Goal: Task Accomplishment & Management: Use online tool/utility

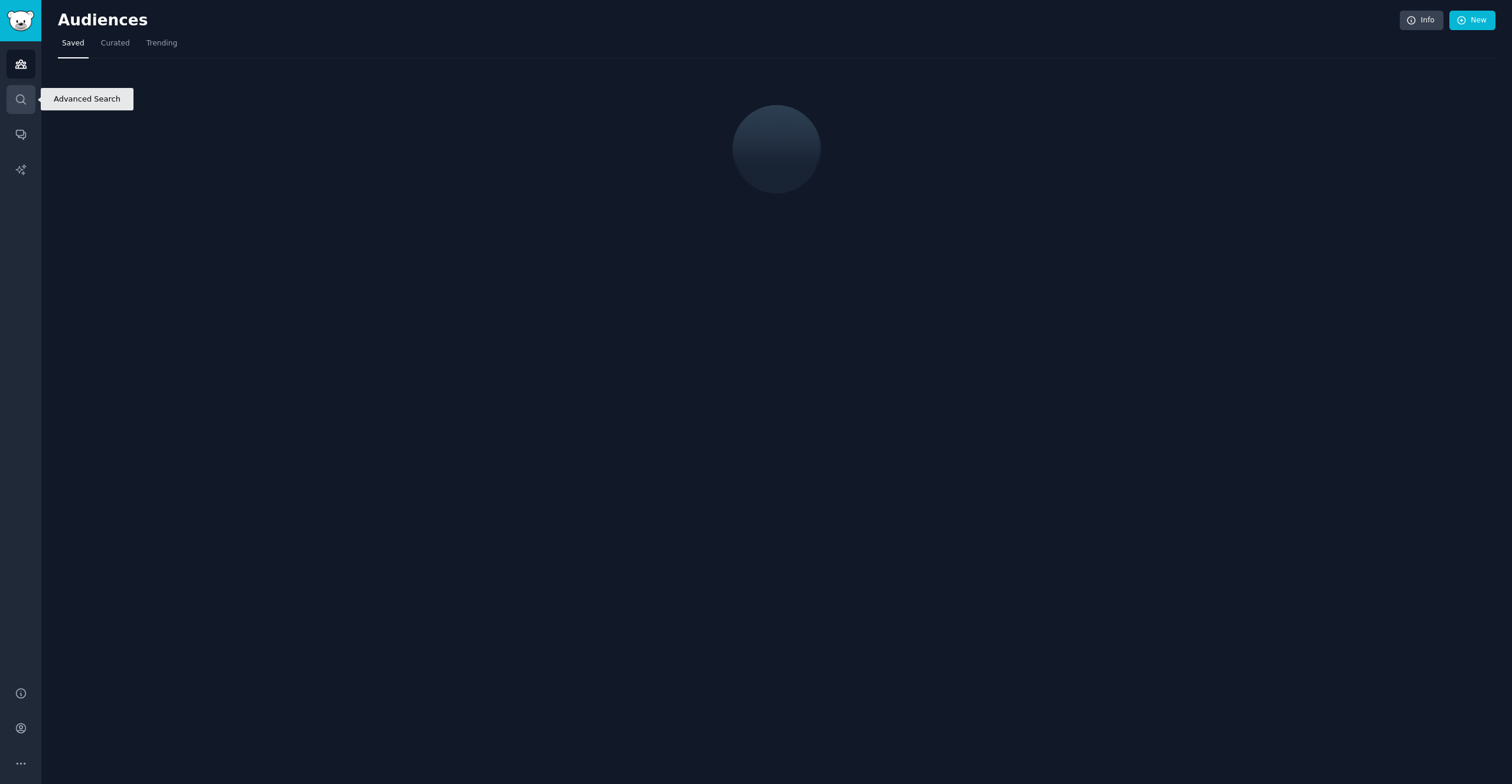
click at [23, 103] on icon "Sidebar" at bounding box center [21, 100] width 12 height 12
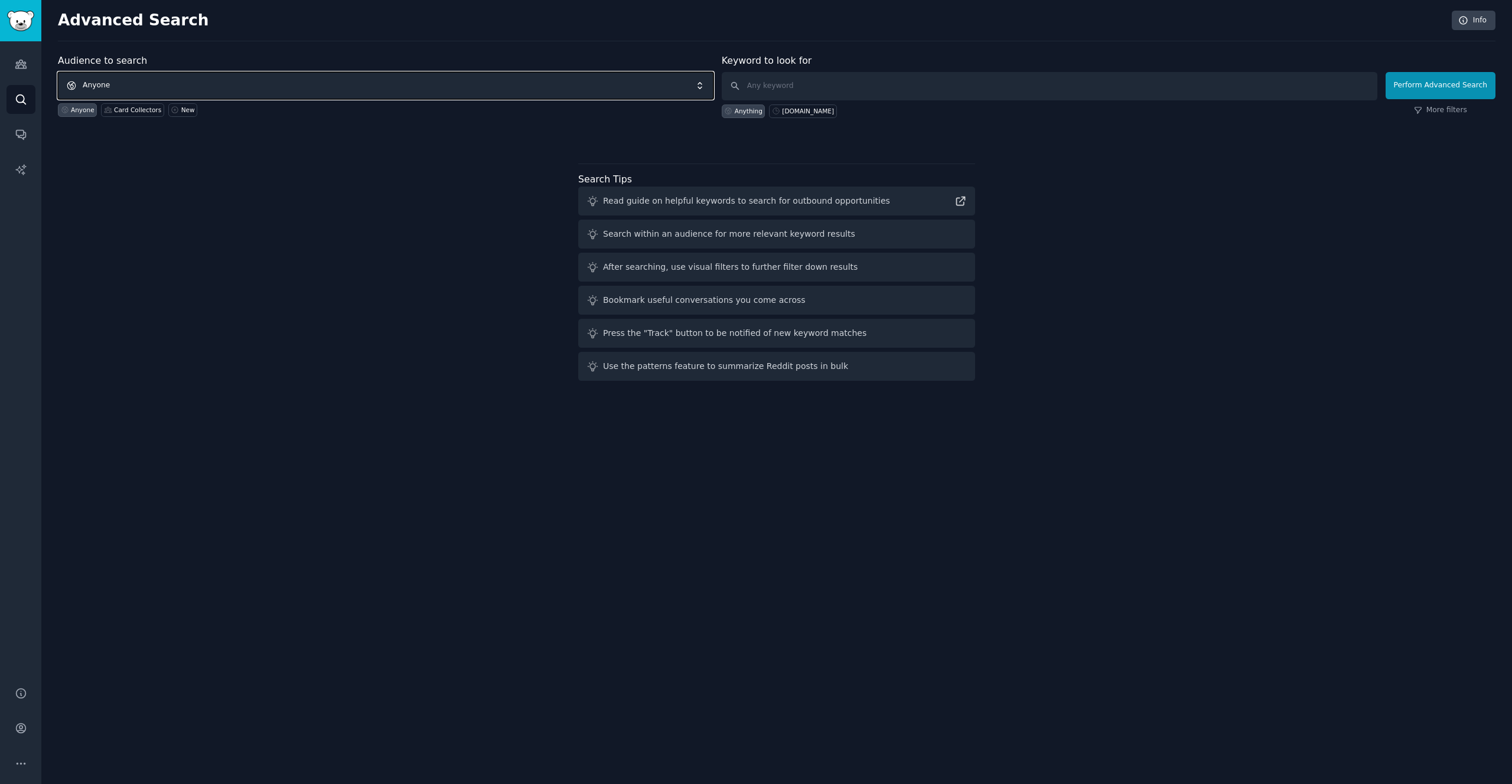
click at [244, 82] on span "Anyone" at bounding box center [386, 86] width 655 height 27
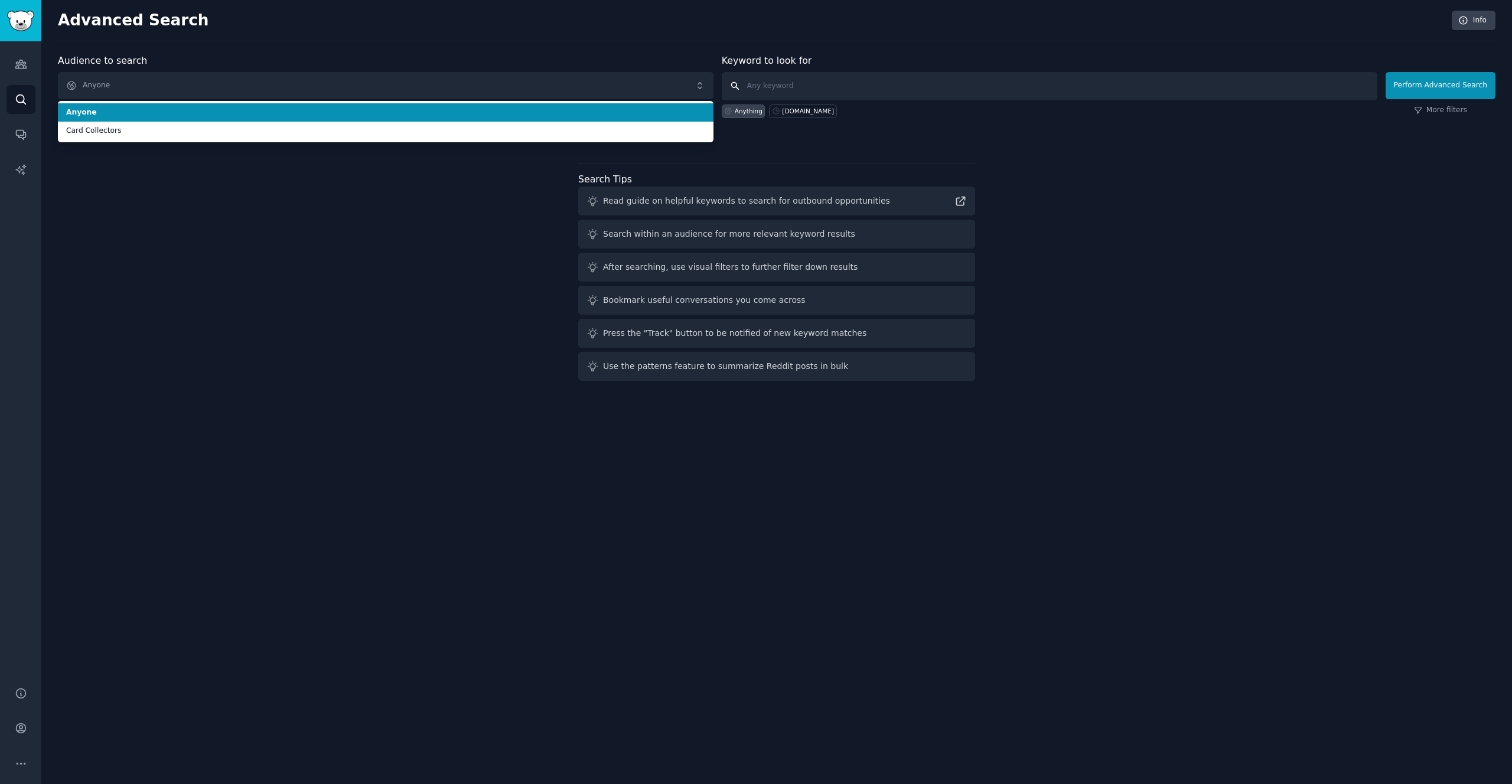
click at [805, 82] on input "text" at bounding box center [1049, 87] width 655 height 29
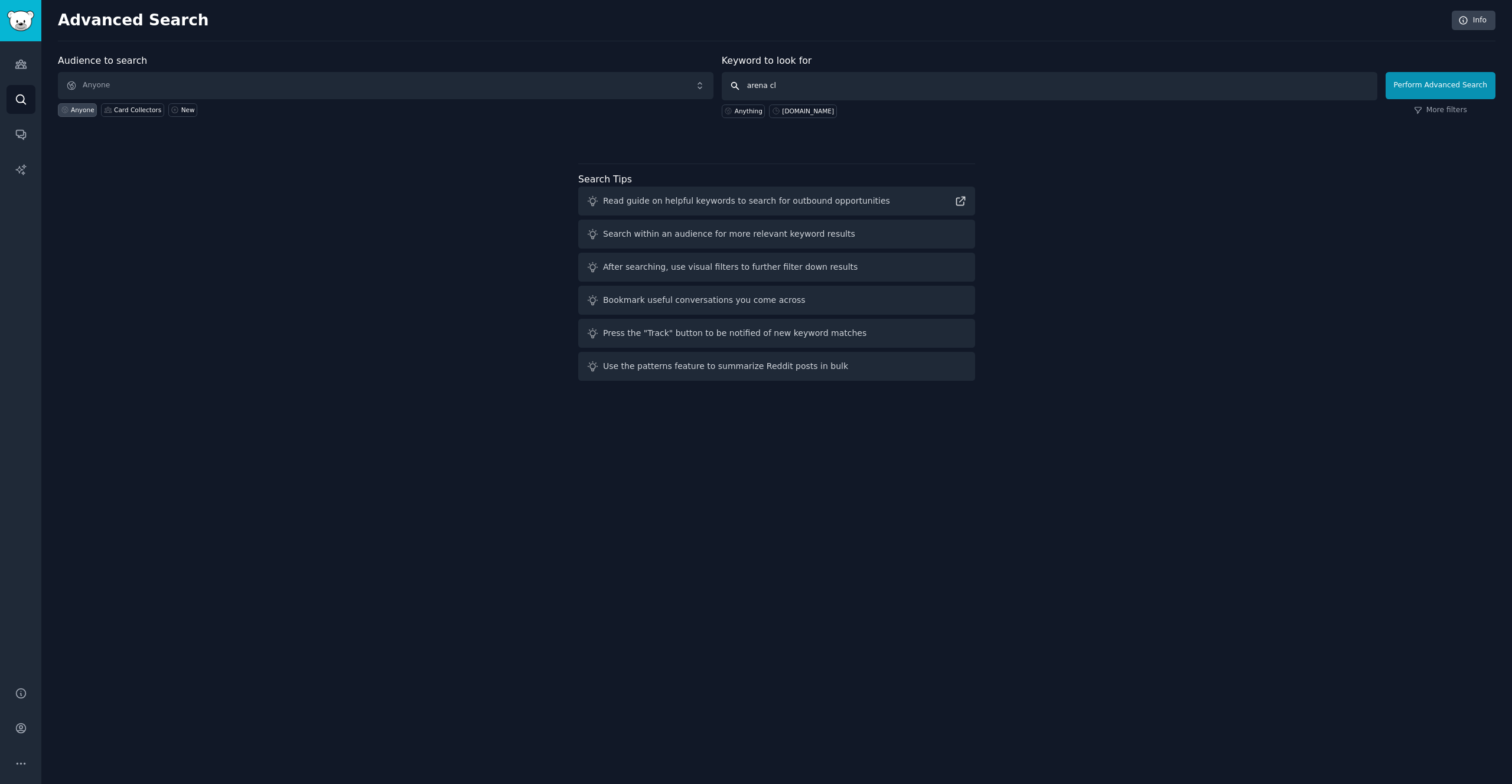
type input "arena clu"
click button "Perform Advanced Search" at bounding box center [1440, 86] width 110 height 27
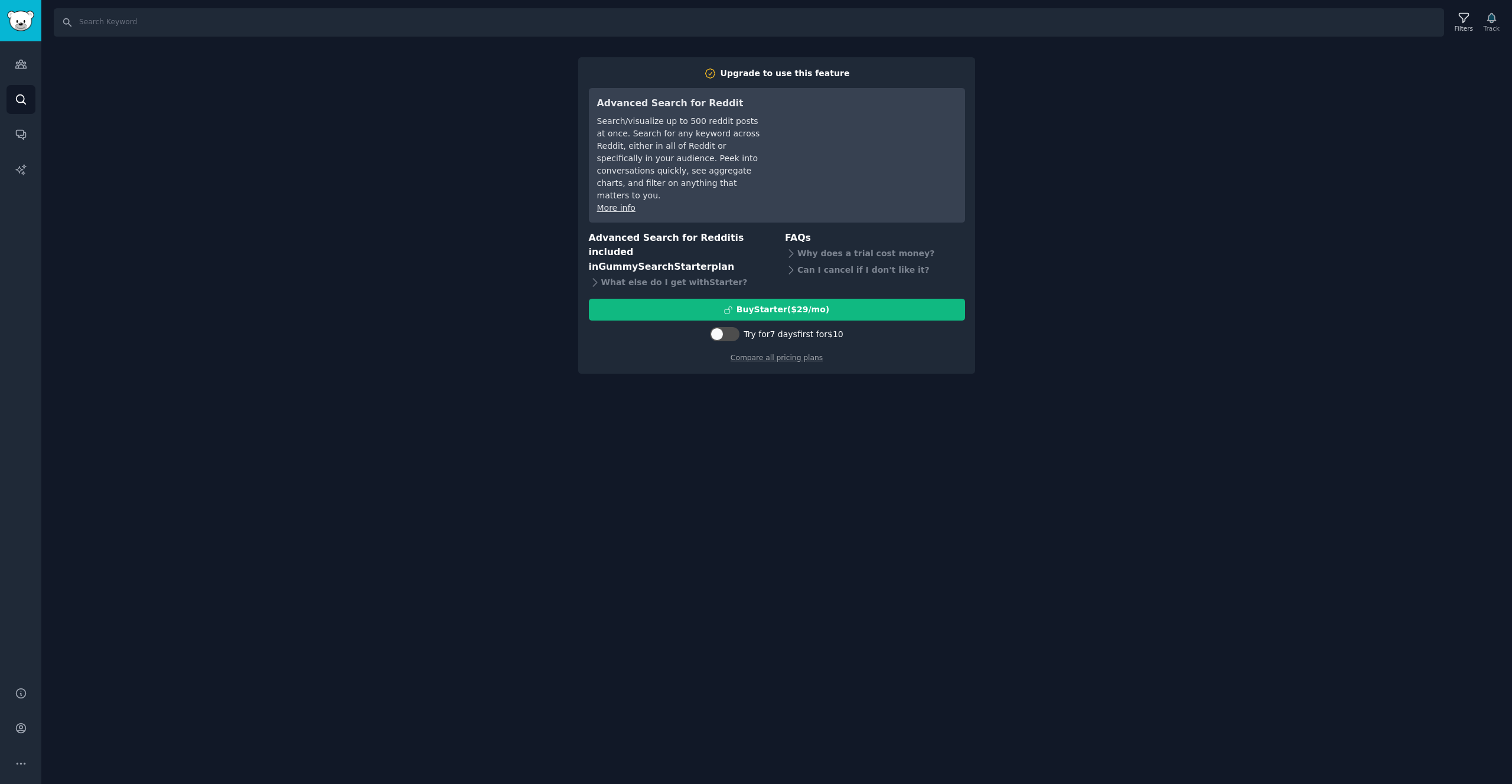
click at [789, 354] on div "Search Filters Track Upgrade to use this feature Advanced Search for Reddit Sea…" at bounding box center [776, 392] width 1470 height 784
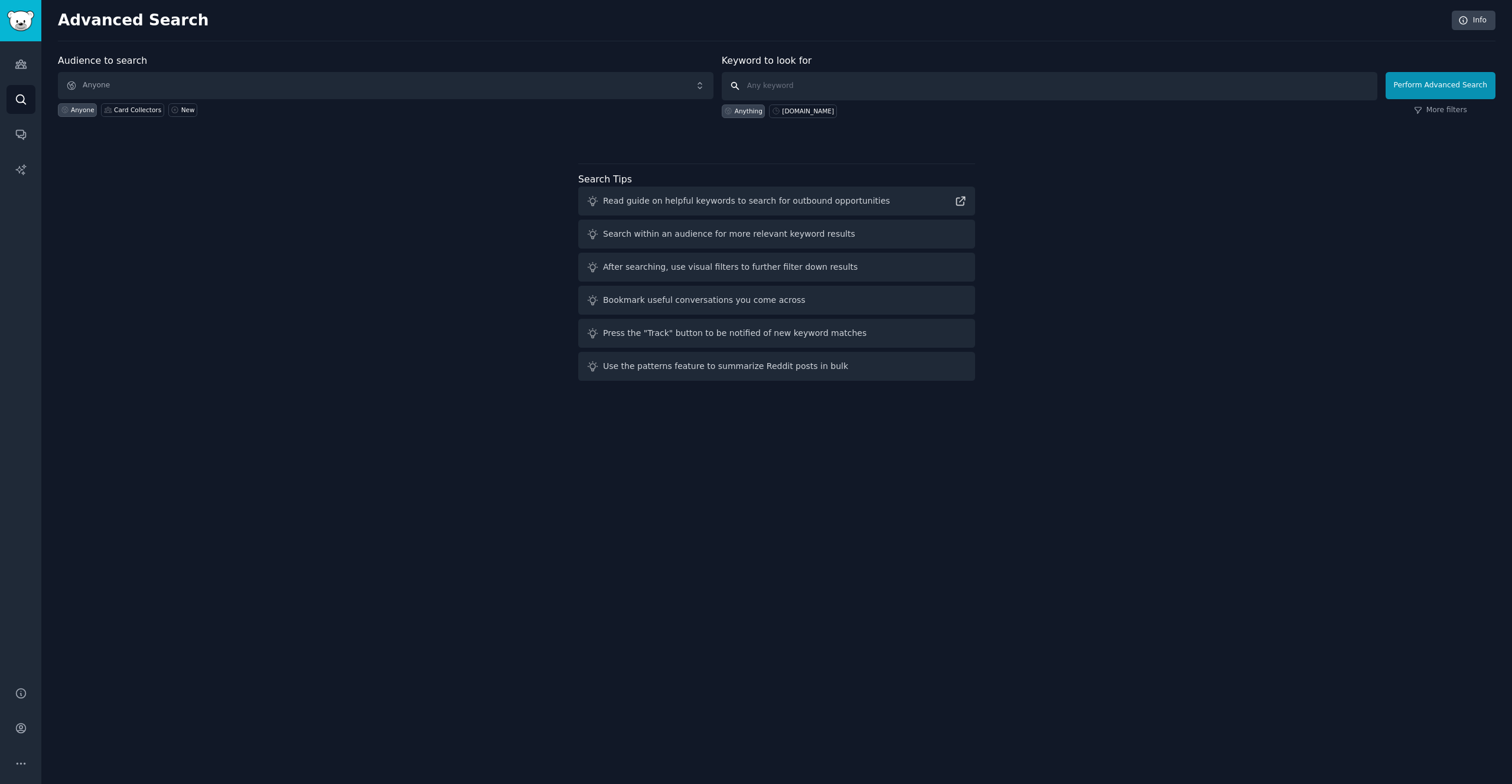
click at [817, 85] on input "text" at bounding box center [1049, 87] width 655 height 29
type input "arena club"
click button "Perform Advanced Search" at bounding box center [1440, 86] width 110 height 27
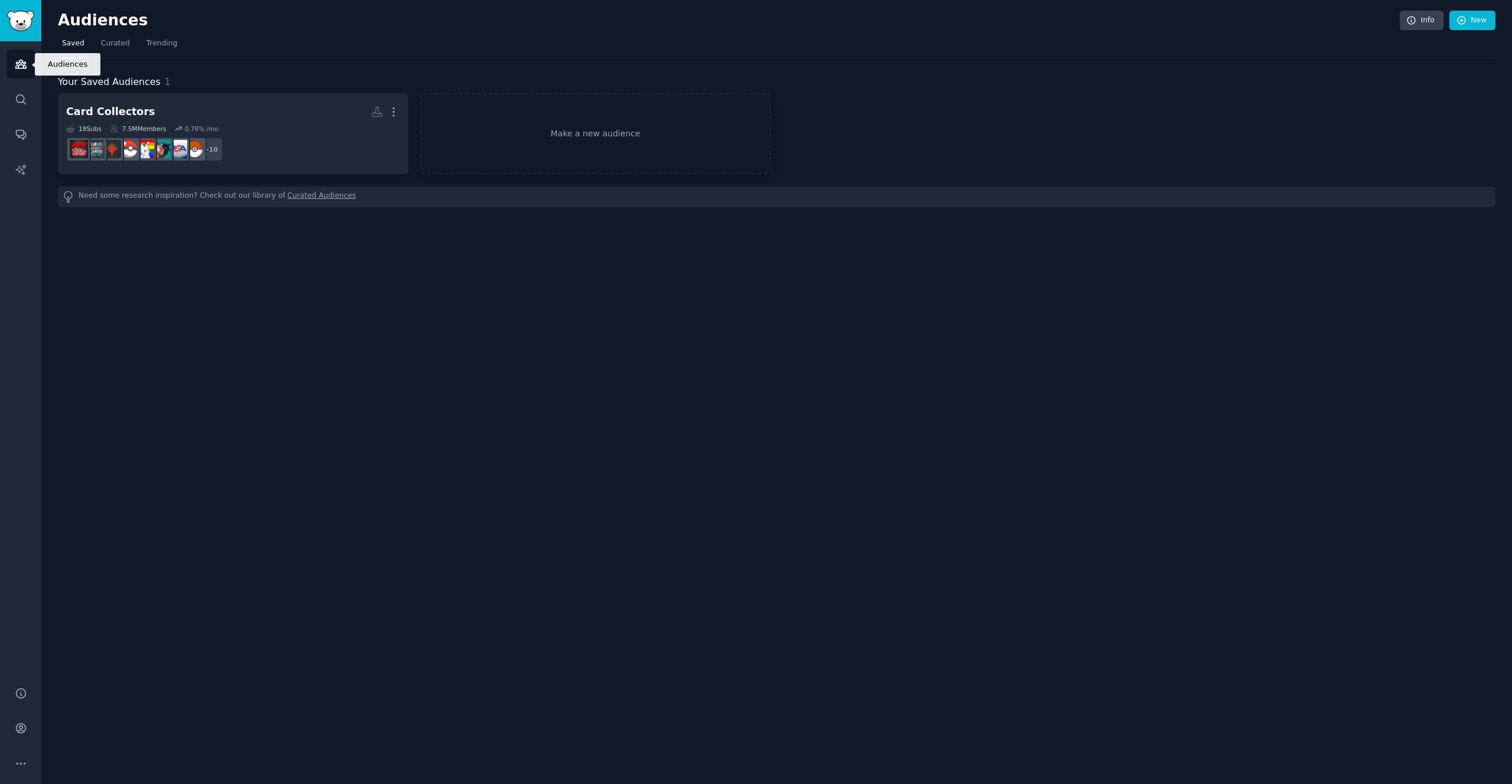
click at [18, 75] on link "Audiences" at bounding box center [21, 64] width 29 height 29
click at [23, 22] on img "Sidebar" at bounding box center [21, 21] width 27 height 21
click at [25, 101] on icon "Sidebar" at bounding box center [21, 100] width 12 height 12
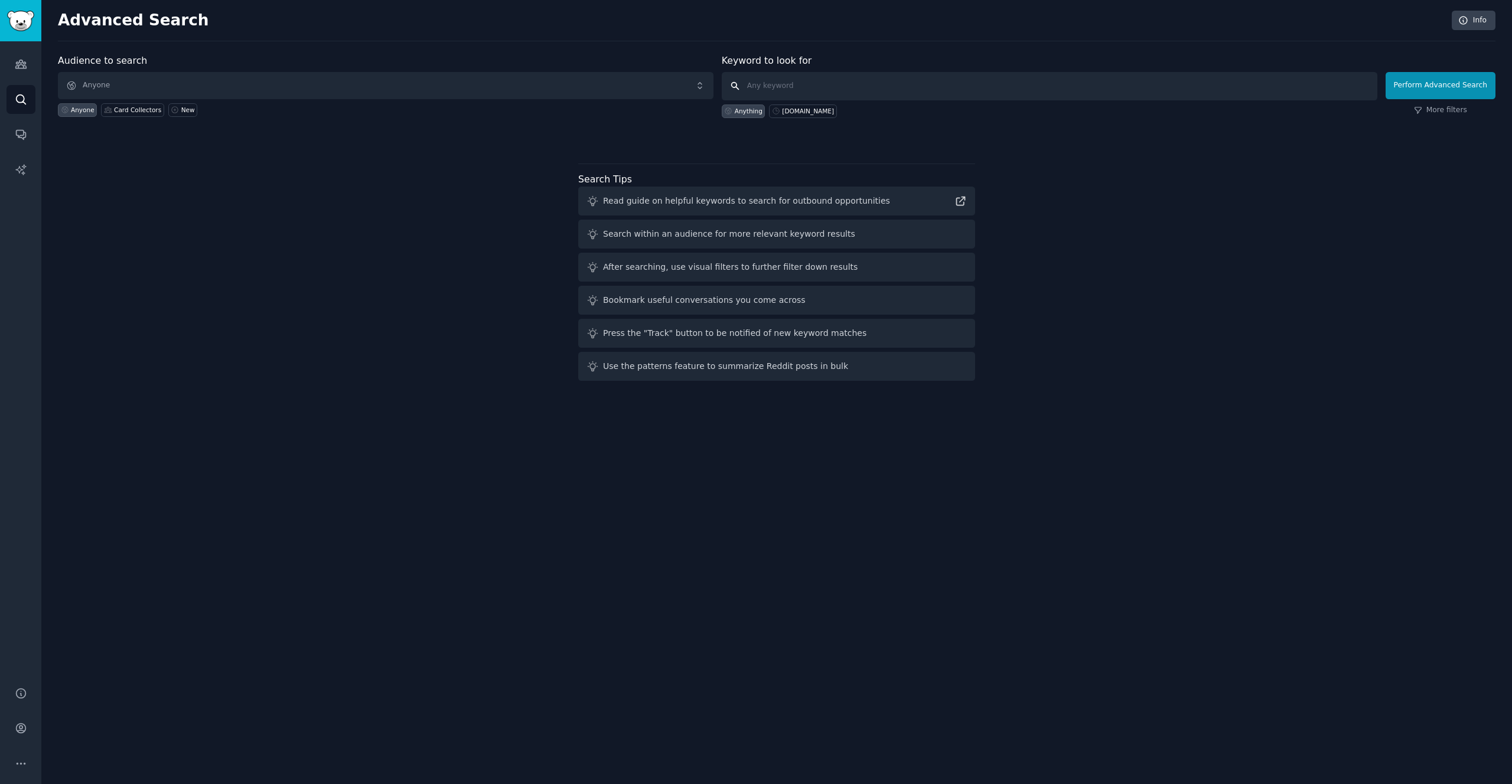
click at [746, 90] on input "text" at bounding box center [1049, 87] width 655 height 29
type input "arena club"
click button "Perform Advanced Search" at bounding box center [1440, 86] width 110 height 27
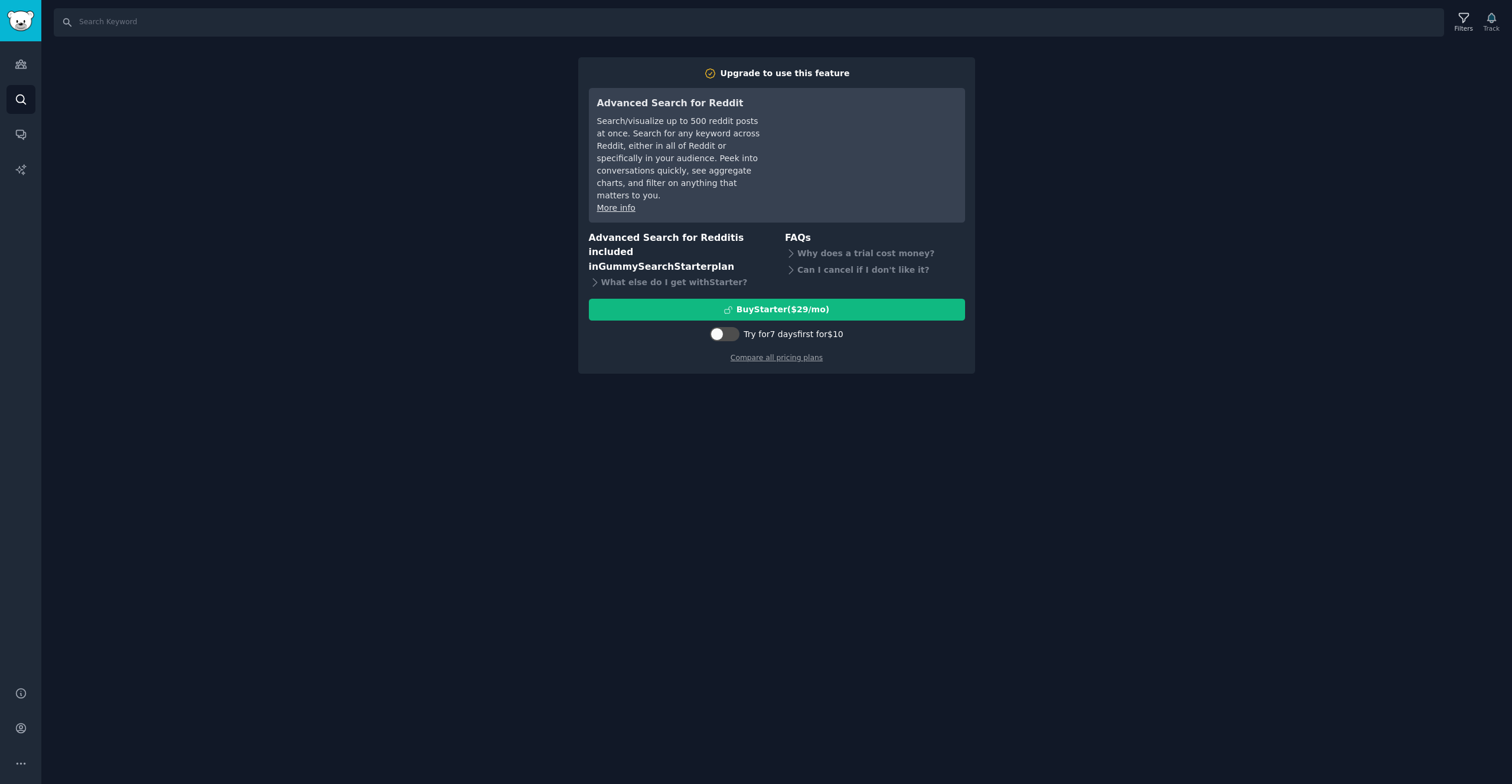
click at [871, 405] on div "Search Filters Track Upgrade to use this feature Advanced Search for Reddit Sea…" at bounding box center [776, 392] width 1470 height 784
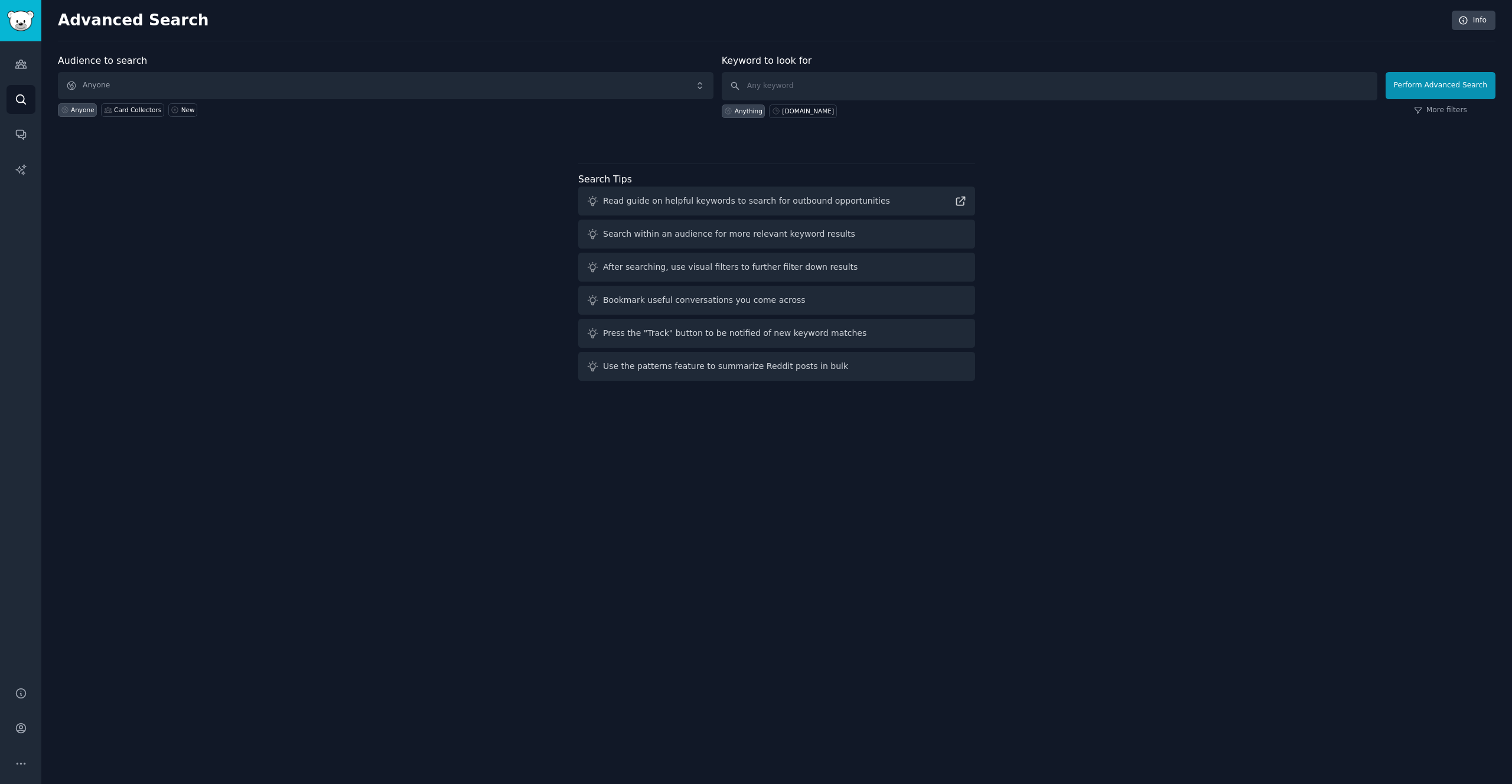
click at [240, 67] on div "Audience to search Anyone Anyone Card Collectors New" at bounding box center [386, 85] width 655 height 64
click at [235, 85] on span "Anyone" at bounding box center [386, 86] width 655 height 27
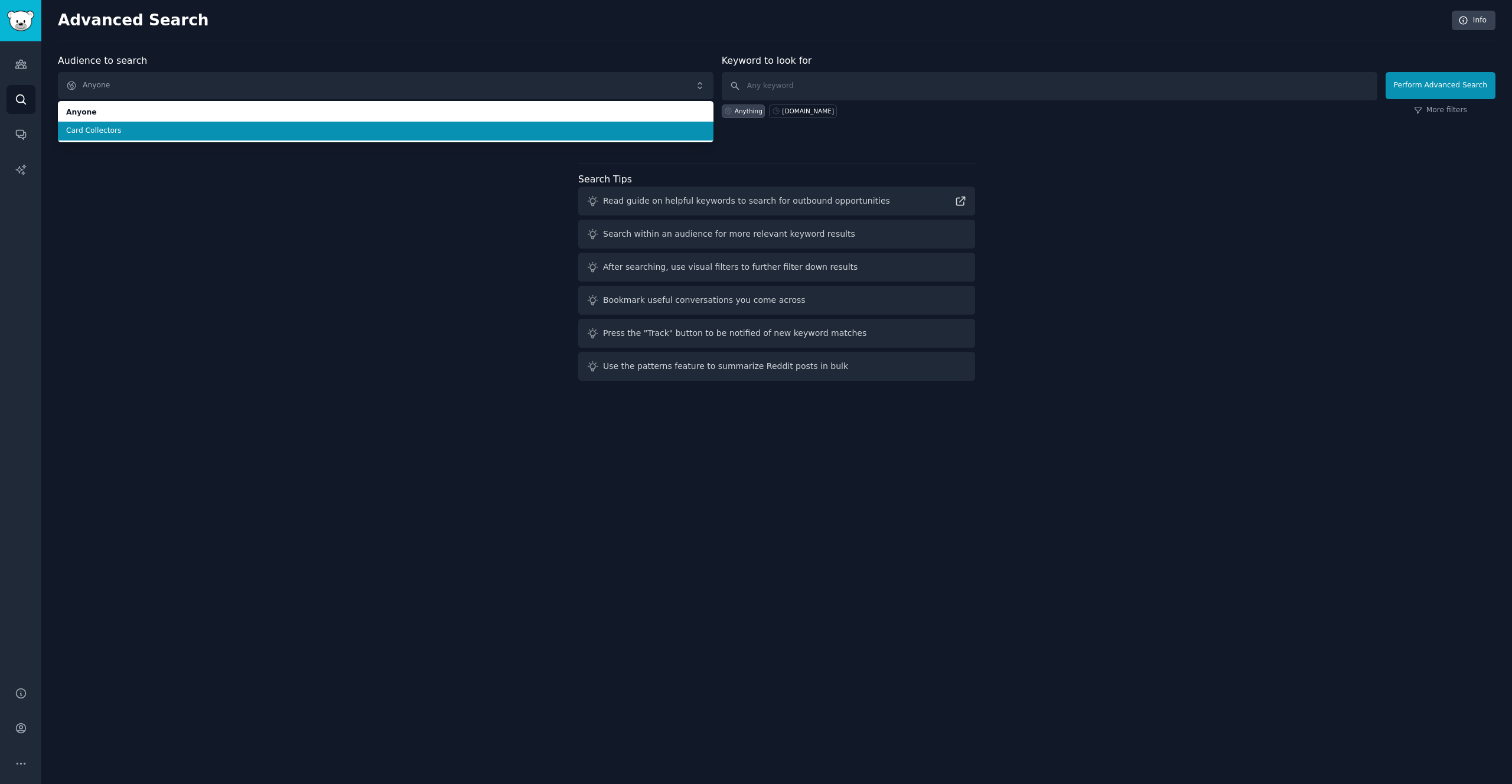
click at [202, 135] on span "Card Collectors" at bounding box center [386, 131] width 639 height 11
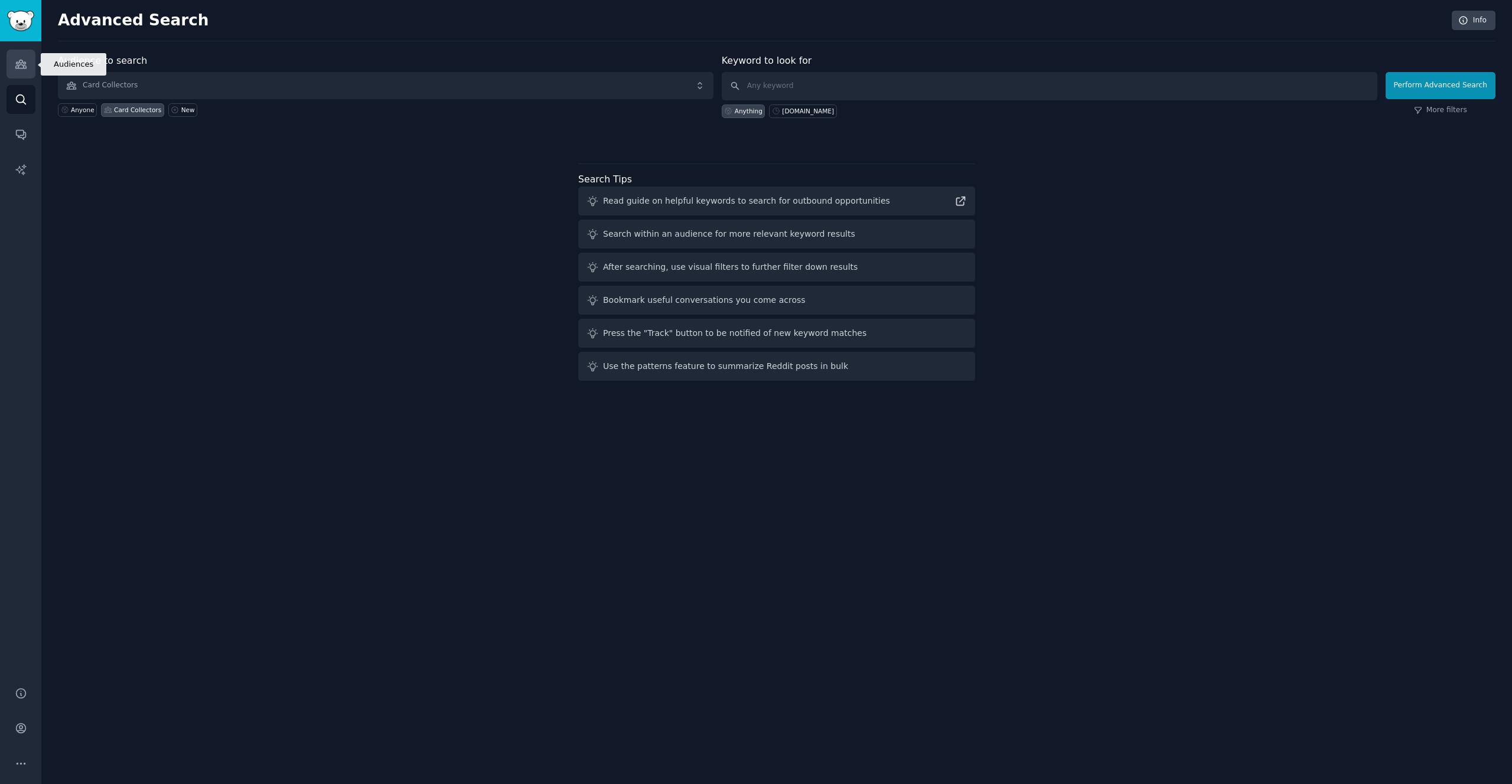
click at [14, 71] on link "Audiences" at bounding box center [21, 64] width 29 height 29
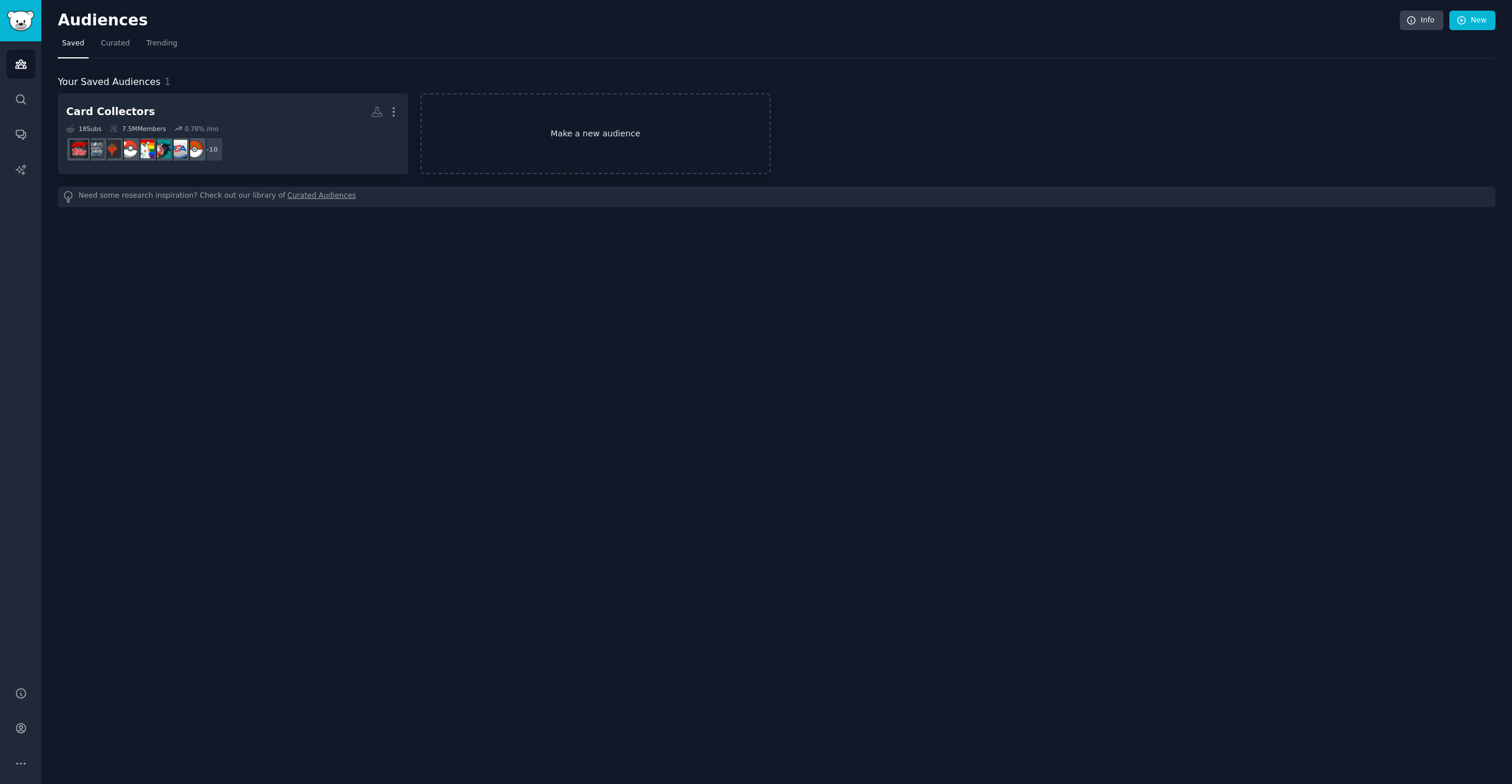
click at [585, 139] on link "Make a new audience" at bounding box center [596, 134] width 350 height 81
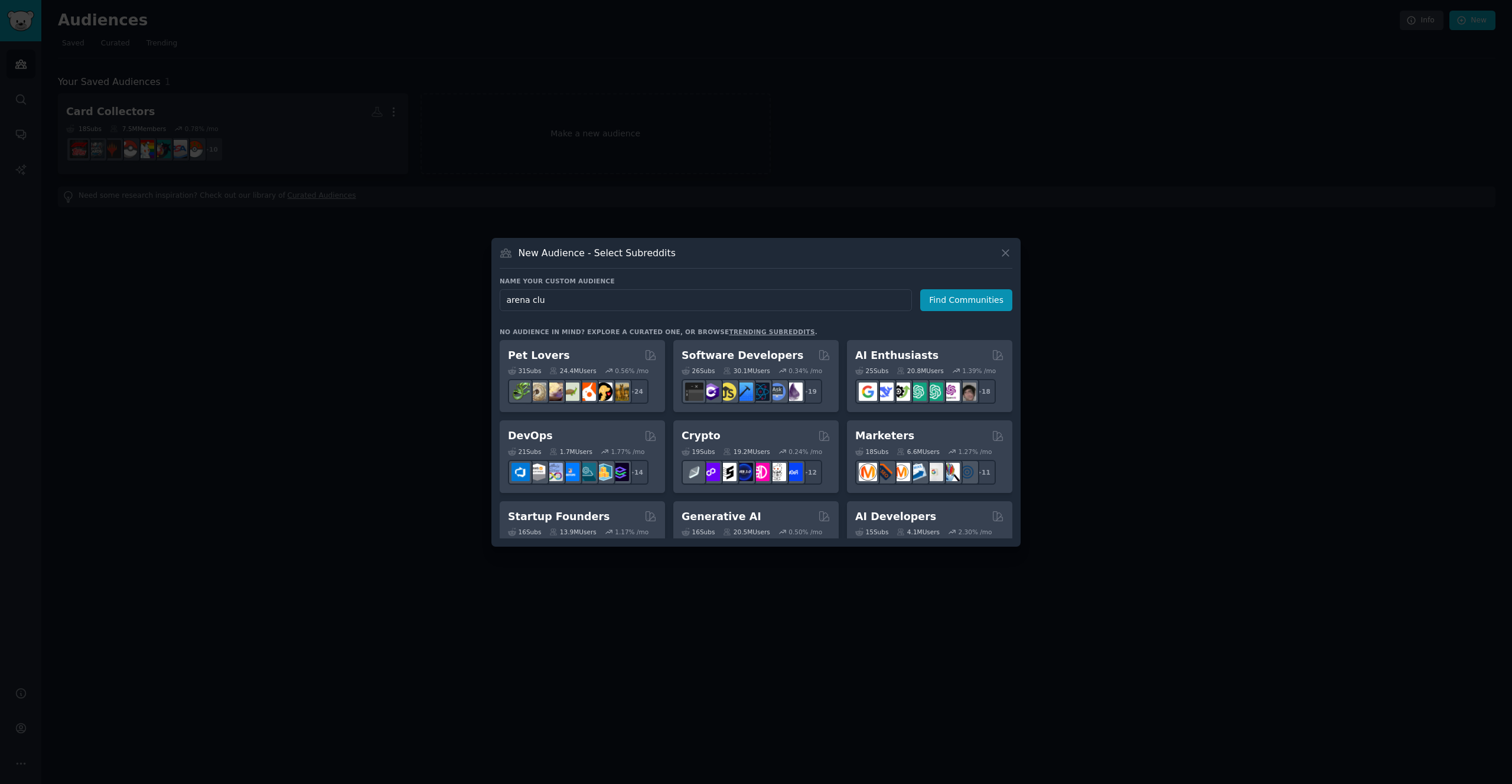
type input "arena club"
click button "Find Communities" at bounding box center [966, 300] width 92 height 22
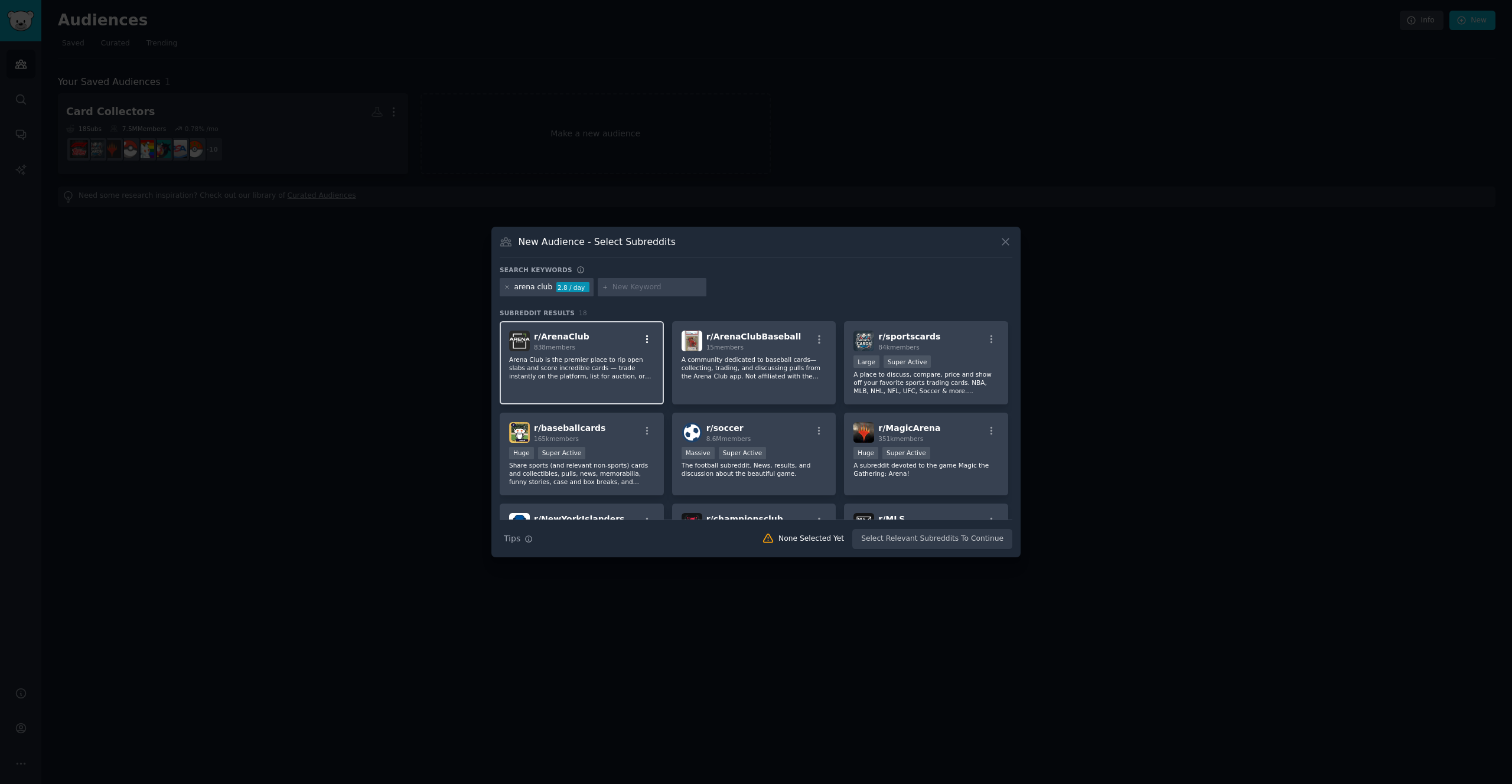
click at [647, 340] on icon "button" at bounding box center [647, 339] width 11 height 11
click at [621, 400] on div "Including context of your keywords" at bounding box center [596, 404] width 108 height 17
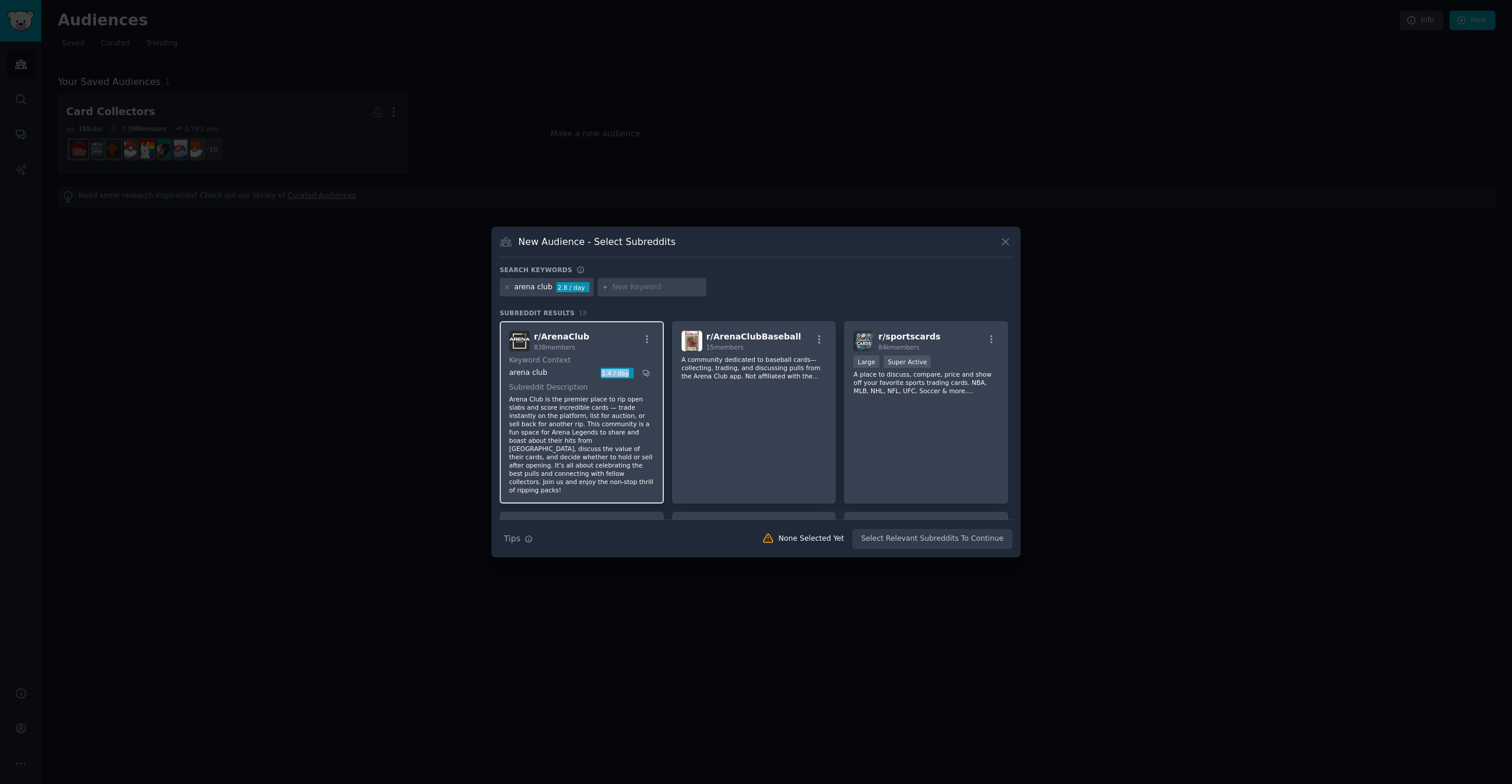
drag, startPoint x: 599, startPoint y: 374, endPoint x: 630, endPoint y: 377, distance: 31.1
click at [630, 377] on div "1.4 / day" at bounding box center [617, 373] width 33 height 11
click at [646, 345] on div at bounding box center [647, 341] width 15 height 14
click at [647, 342] on icon "button" at bounding box center [647, 339] width 11 height 11
click at [629, 390] on div "Hide Details" at bounding box center [596, 390] width 108 height 11
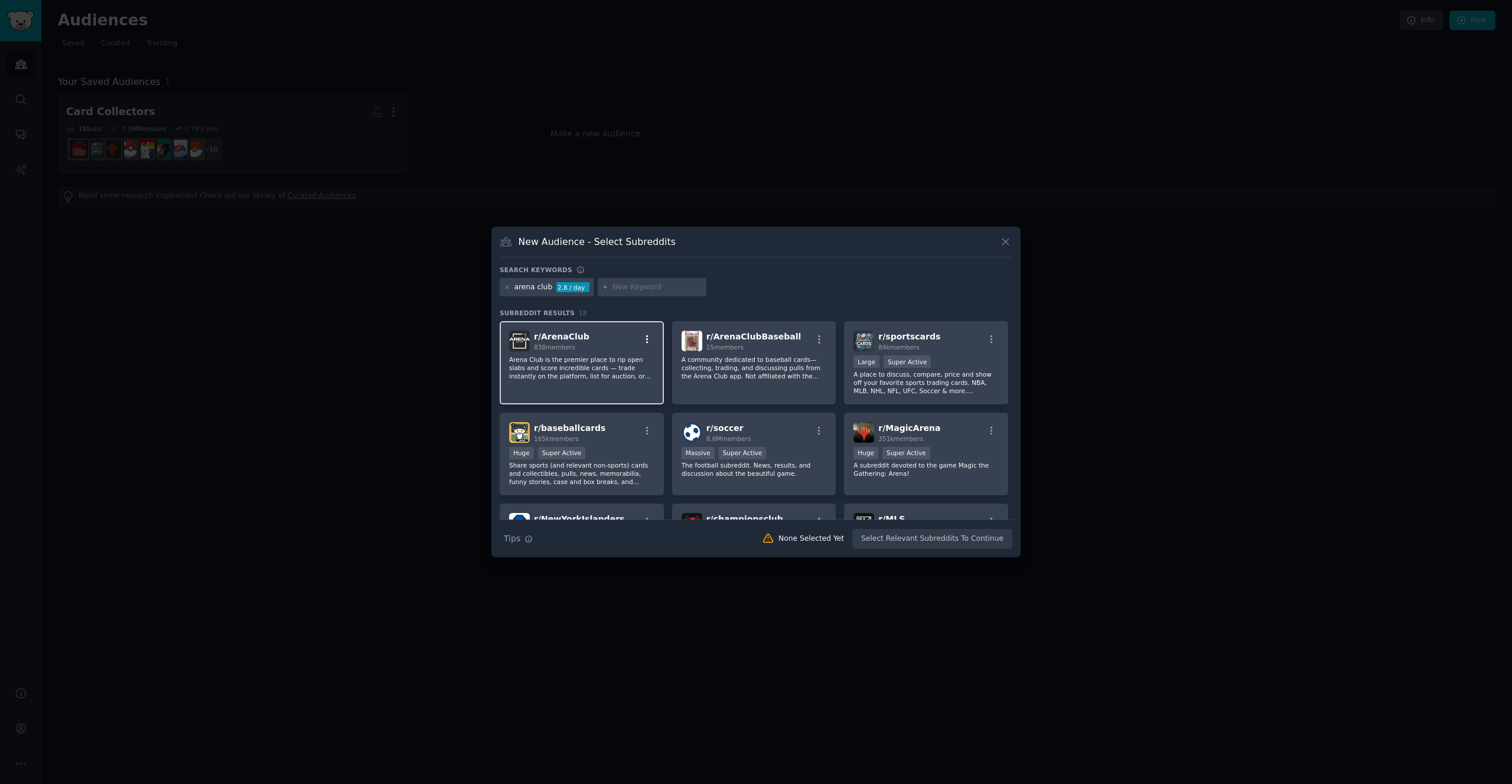
click at [644, 343] on icon "button" at bounding box center [647, 339] width 11 height 11
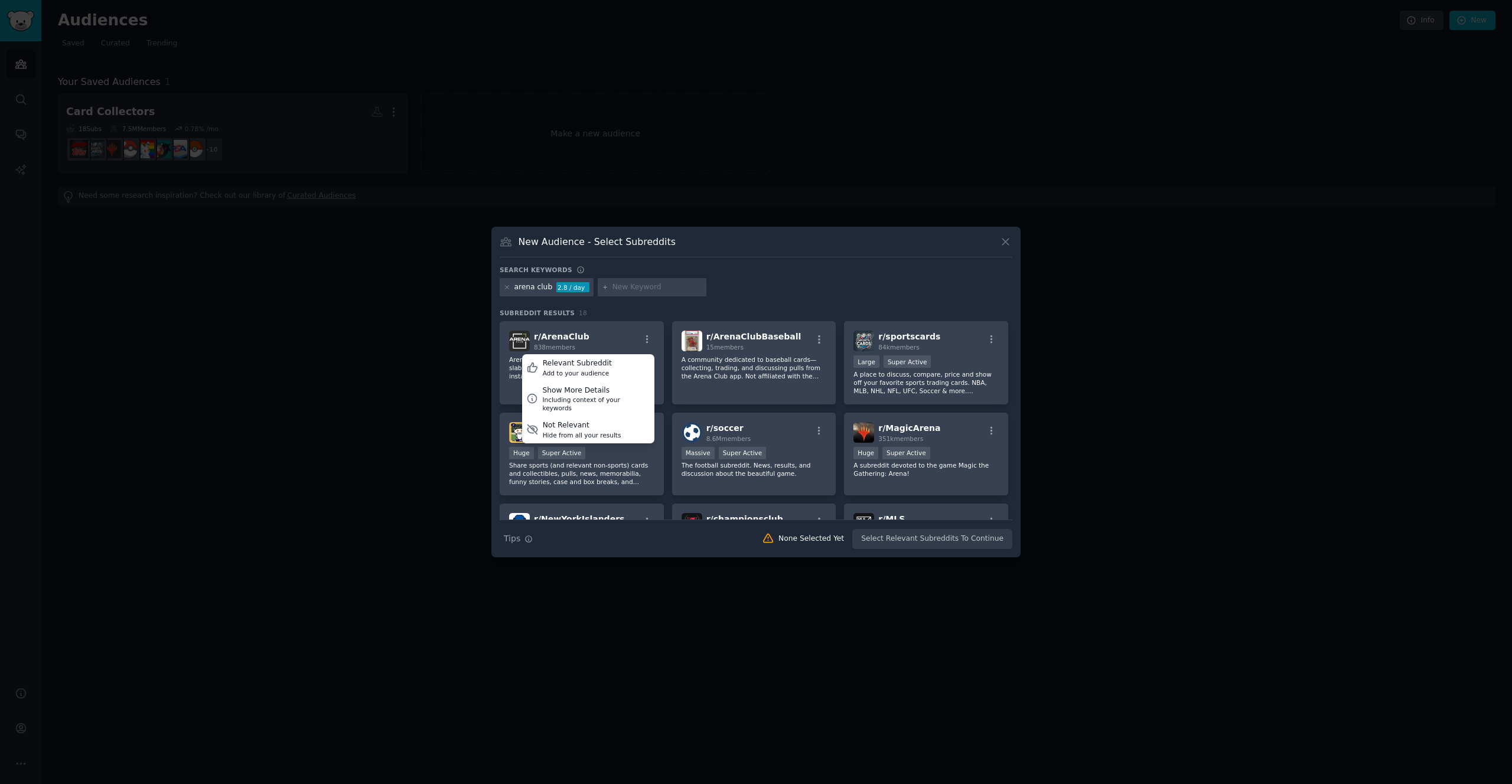
click at [596, 315] on h3 "Subreddit Results 18" at bounding box center [756, 313] width 513 height 8
drag, startPoint x: 558, startPoint y: 288, endPoint x: 586, endPoint y: 288, distance: 28.0
click at [586, 288] on div "2.8 / day" at bounding box center [573, 287] width 33 height 11
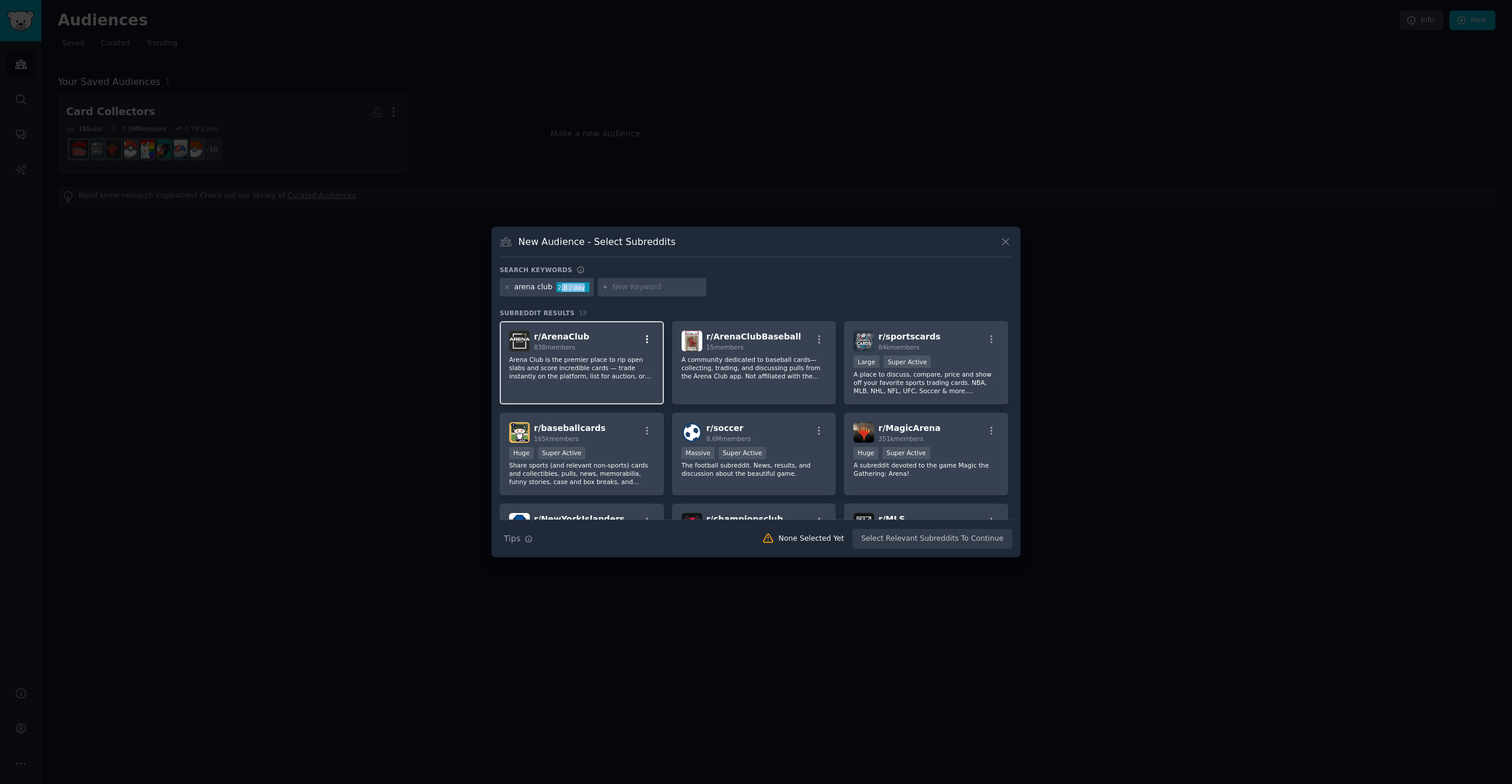
click at [647, 341] on icon "button" at bounding box center [647, 339] width 11 height 11
click at [619, 390] on div "Show More Details" at bounding box center [596, 390] width 108 height 11
